Goal: Information Seeking & Learning: Find specific fact

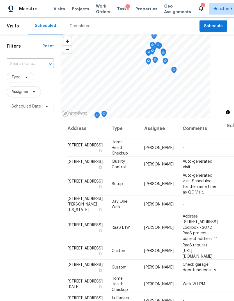
click at [84, 26] on div "Completed" at bounding box center [80, 26] width 21 height 6
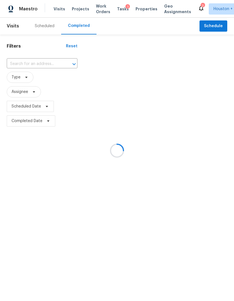
click at [84, 26] on div at bounding box center [117, 150] width 234 height 301
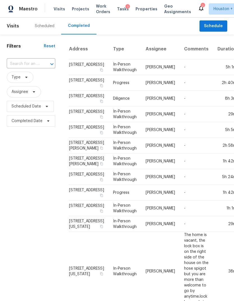
click at [49, 58] on div "​" at bounding box center [31, 64] width 49 height 12
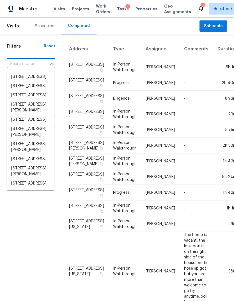
click at [36, 64] on input "text" at bounding box center [23, 64] width 33 height 9
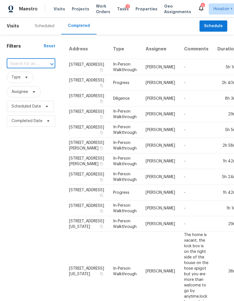
paste input "[STREET_ADDRESS][PERSON_NAME]"
type input "[STREET_ADDRESS][PERSON_NAME]"
click at [30, 82] on li "[STREET_ADDRESS][PERSON_NAME]" at bounding box center [31, 79] width 48 height 15
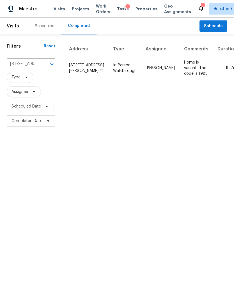
click at [190, 61] on td "Home is vacant- The code is 1985" at bounding box center [195, 68] width 33 height 18
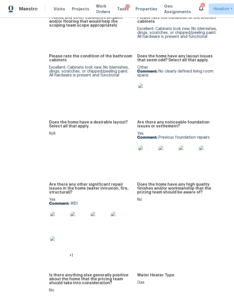
scroll to position [1063, 22]
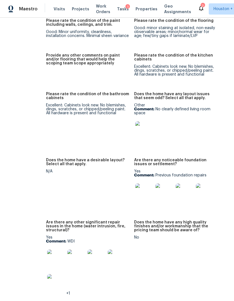
click at [137, 184] on img at bounding box center [144, 193] width 18 height 18
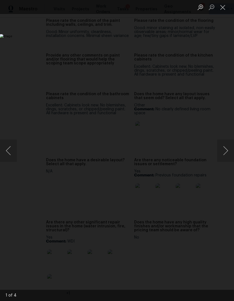
click at [227, 144] on button "Next image" at bounding box center [225, 151] width 17 height 22
click at [225, 146] on button "Next image" at bounding box center [225, 151] width 17 height 22
click at [10, 153] on button "Previous image" at bounding box center [8, 151] width 17 height 22
click at [225, 149] on button "Next image" at bounding box center [225, 151] width 17 height 22
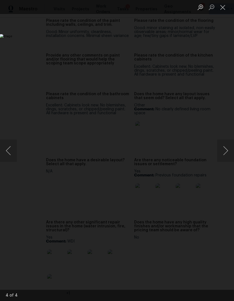
click at [222, 151] on button "Next image" at bounding box center [225, 151] width 17 height 22
click at [222, 150] on button "Next image" at bounding box center [225, 151] width 17 height 22
click at [225, 150] on button "Next image" at bounding box center [225, 151] width 17 height 22
click at [223, 7] on button "Close lightbox" at bounding box center [222, 7] width 11 height 10
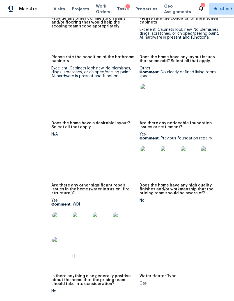
scroll to position [1133, 11]
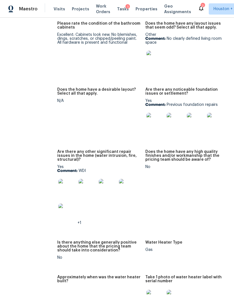
click at [58, 181] on img at bounding box center [67, 188] width 18 height 18
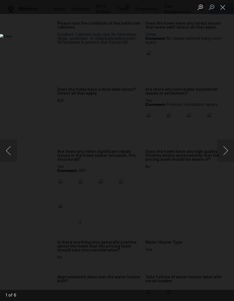
click at [226, 150] on button "Next image" at bounding box center [225, 151] width 17 height 22
click at [226, 147] on button "Next image" at bounding box center [225, 151] width 17 height 22
click at [225, 148] on button "Next image" at bounding box center [225, 151] width 17 height 22
click at [224, 148] on button "Next image" at bounding box center [225, 151] width 17 height 22
click at [225, 148] on button "Next image" at bounding box center [225, 151] width 17 height 22
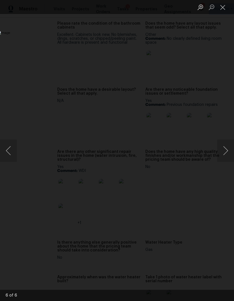
click at [13, 155] on button "Previous image" at bounding box center [8, 151] width 17 height 22
click at [225, 148] on button "Next image" at bounding box center [225, 151] width 17 height 22
click at [11, 154] on button "Previous image" at bounding box center [8, 151] width 17 height 22
click at [12, 154] on button "Previous image" at bounding box center [8, 151] width 17 height 22
click at [13, 156] on button "Previous image" at bounding box center [8, 151] width 17 height 22
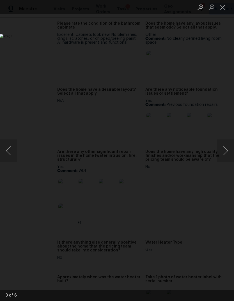
click at [12, 156] on button "Previous image" at bounding box center [8, 151] width 17 height 22
click at [225, 6] on button "Close lightbox" at bounding box center [222, 7] width 11 height 10
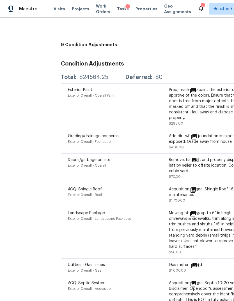
scroll to position [1852, 9]
